Goal: Information Seeking & Learning: Learn about a topic

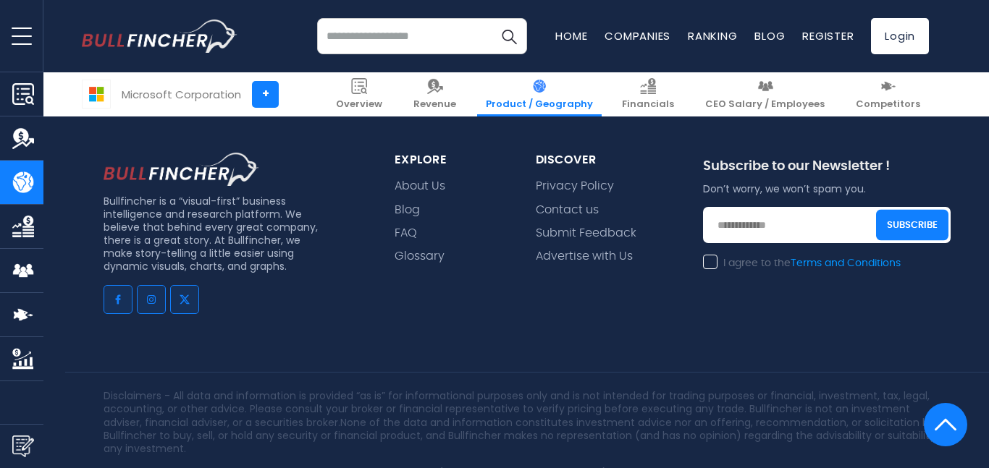
scroll to position [4061, 0]
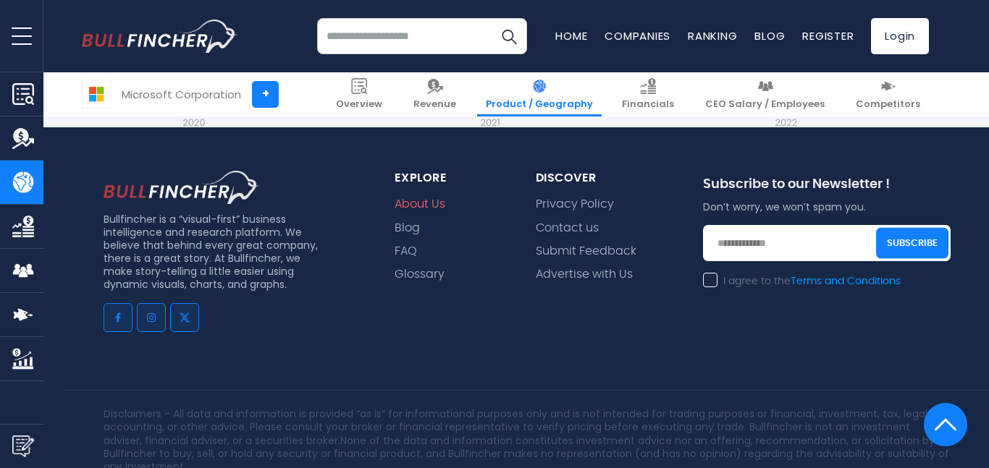
click at [416, 198] on link "About Us" at bounding box center [420, 205] width 51 height 14
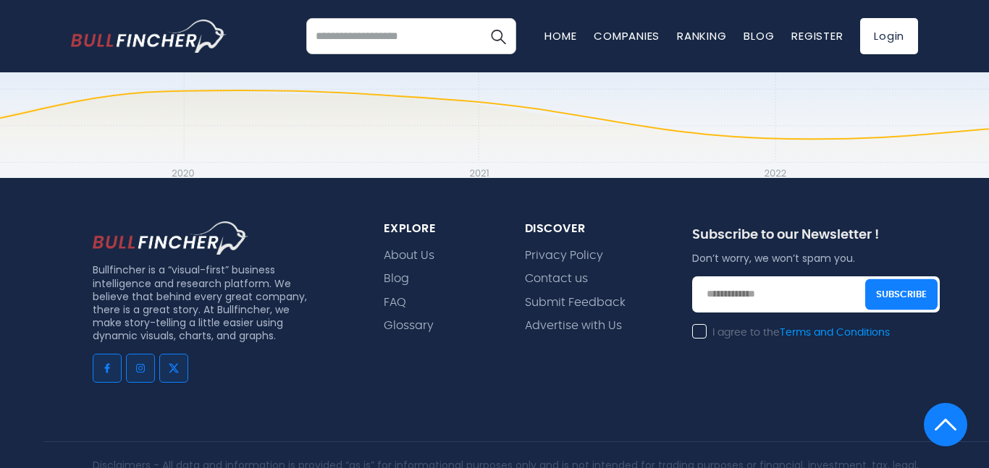
scroll to position [988, 0]
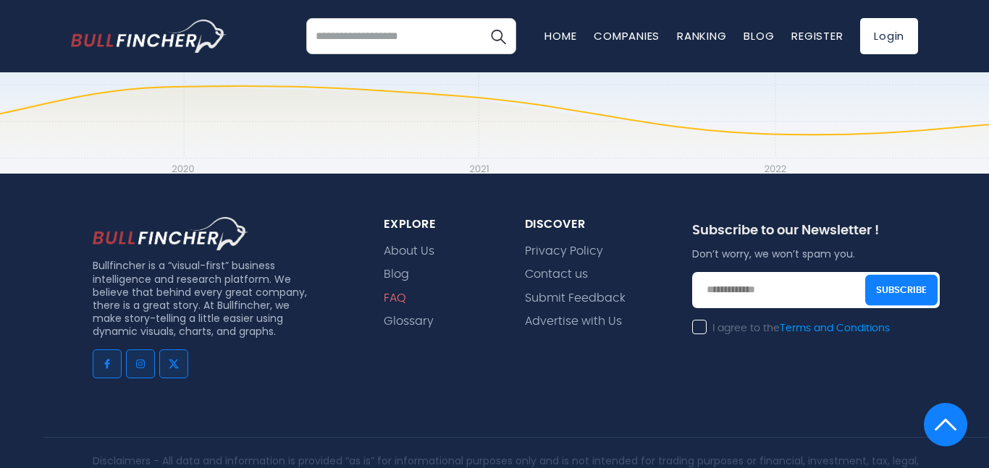
click at [392, 293] on link "FAQ" at bounding box center [395, 299] width 22 height 14
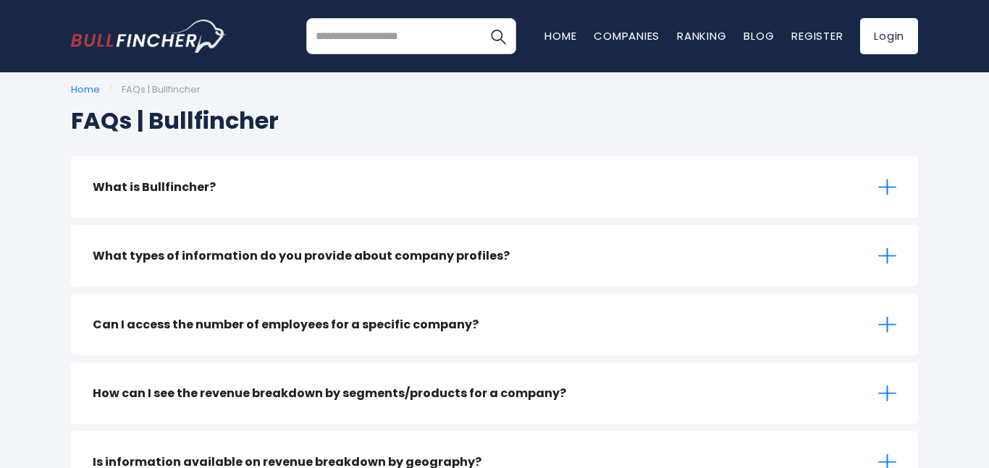
scroll to position [17, 0]
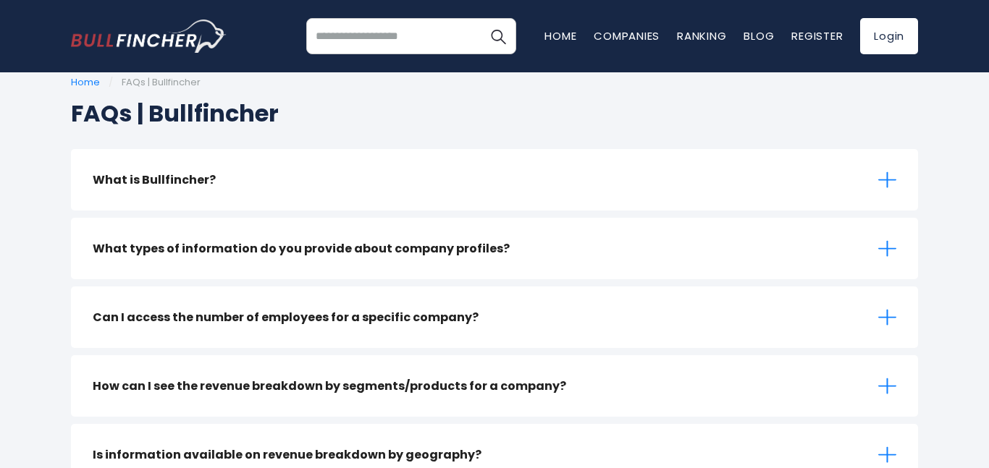
click at [142, 174] on h3 "What is Bullfincher?" at bounding box center [154, 180] width 123 height 18
click at [883, 173] on icon at bounding box center [887, 180] width 18 height 18
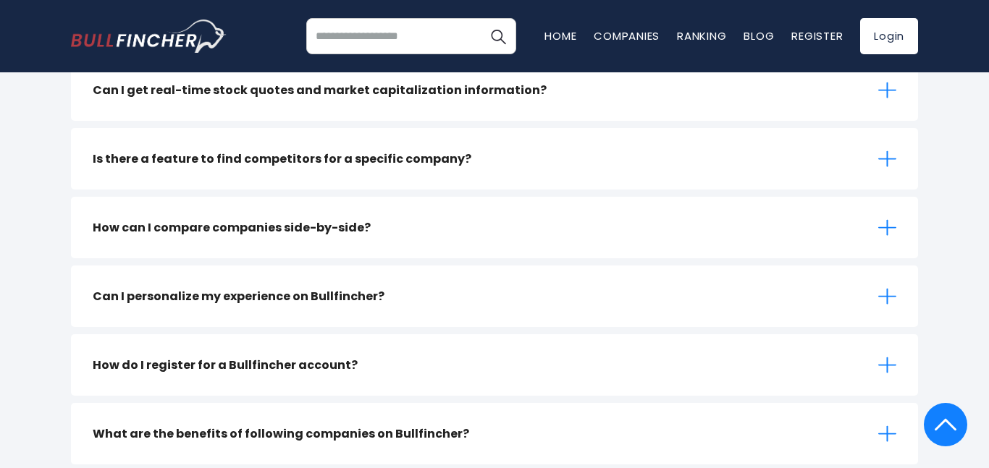
scroll to position [0, 0]
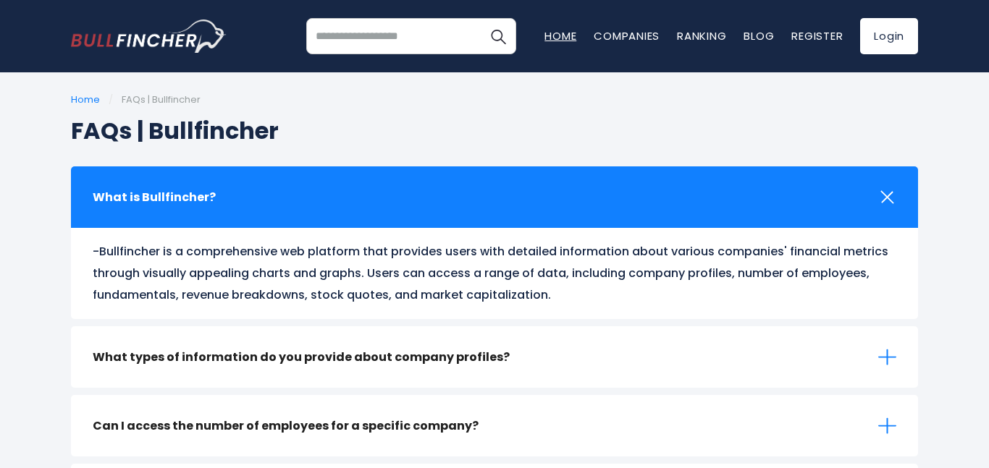
click at [552, 28] on link "Home" at bounding box center [560, 35] width 32 height 15
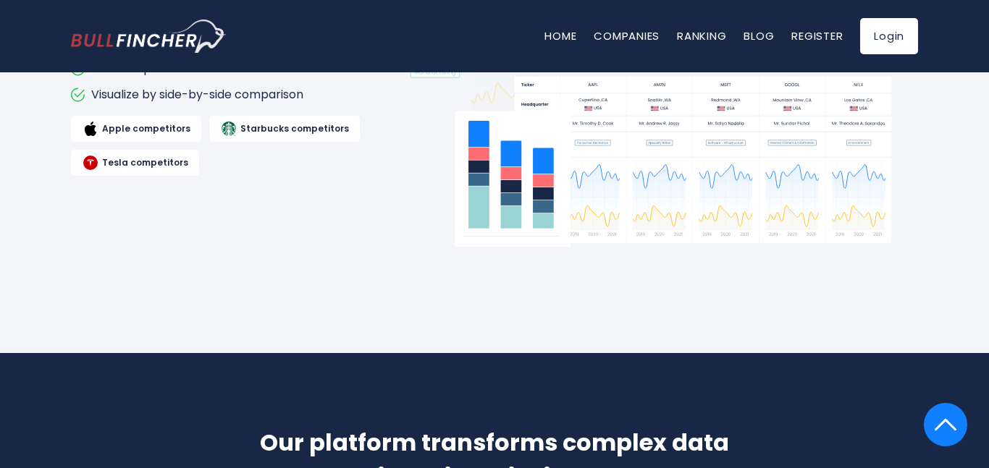
scroll to position [1770, 0]
